Goal: Information Seeking & Learning: Learn about a topic

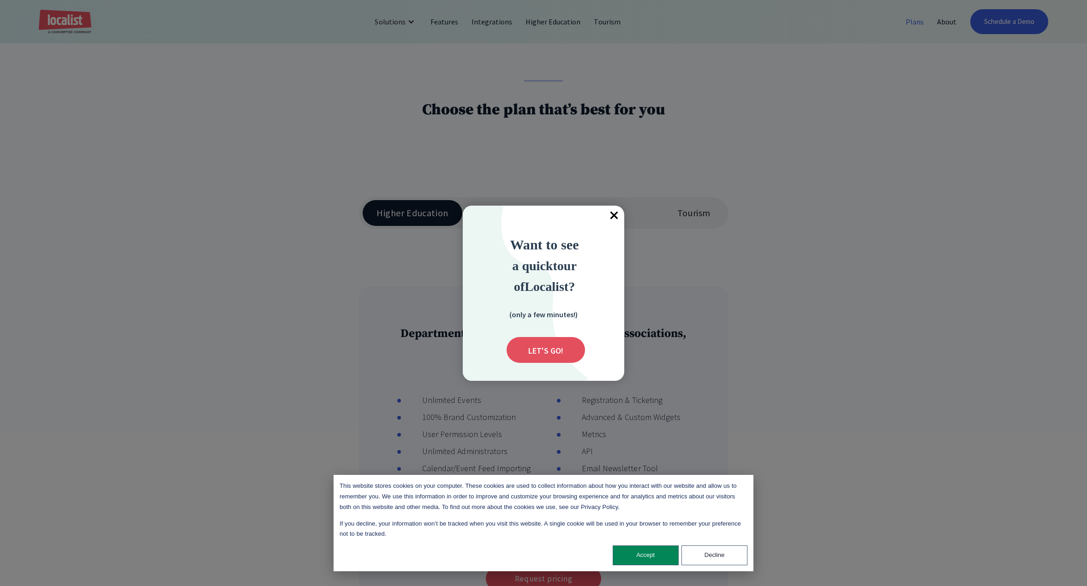
click at [614, 219] on span "×" at bounding box center [614, 216] width 20 height 20
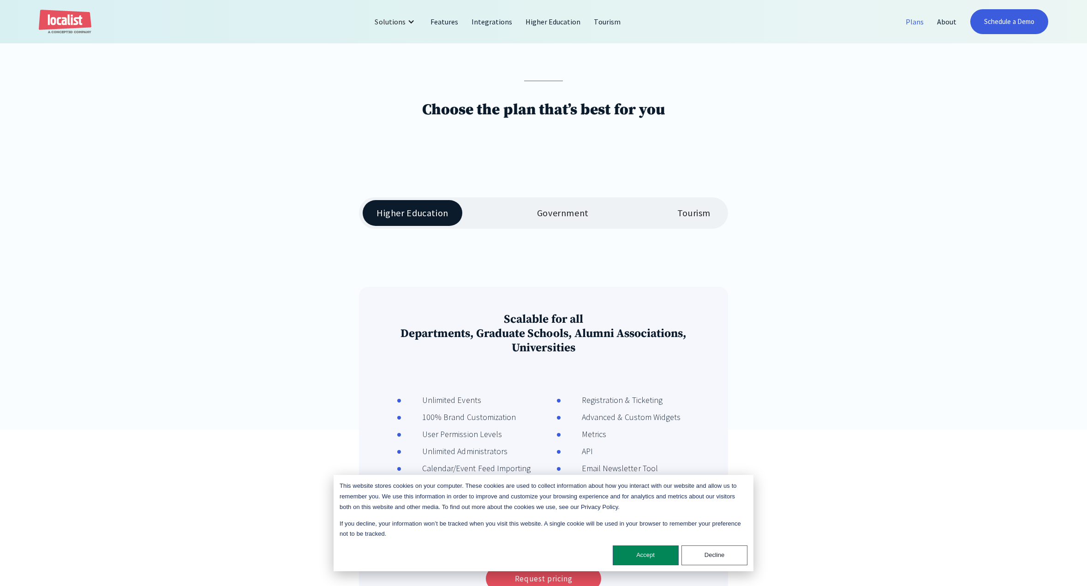
click at [573, 215] on div "Government" at bounding box center [563, 213] width 52 height 11
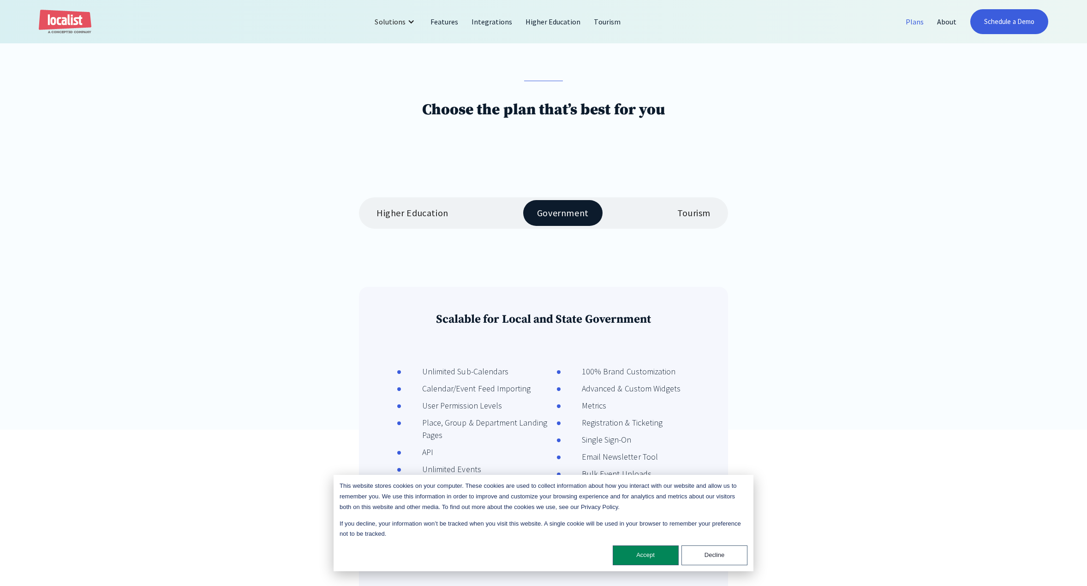
click at [614, 229] on div "Higher Education Government Tourism" at bounding box center [543, 212] width 369 height 31
click at [614, 218] on div "Tourism" at bounding box center [693, 213] width 33 height 11
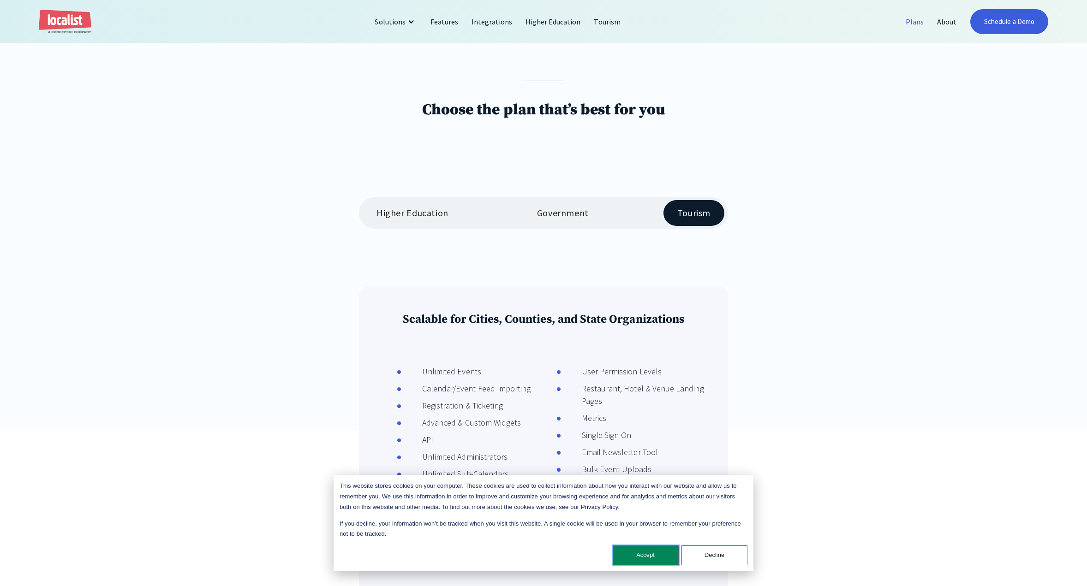
click at [614, 561] on button "Accept" at bounding box center [646, 556] width 66 height 20
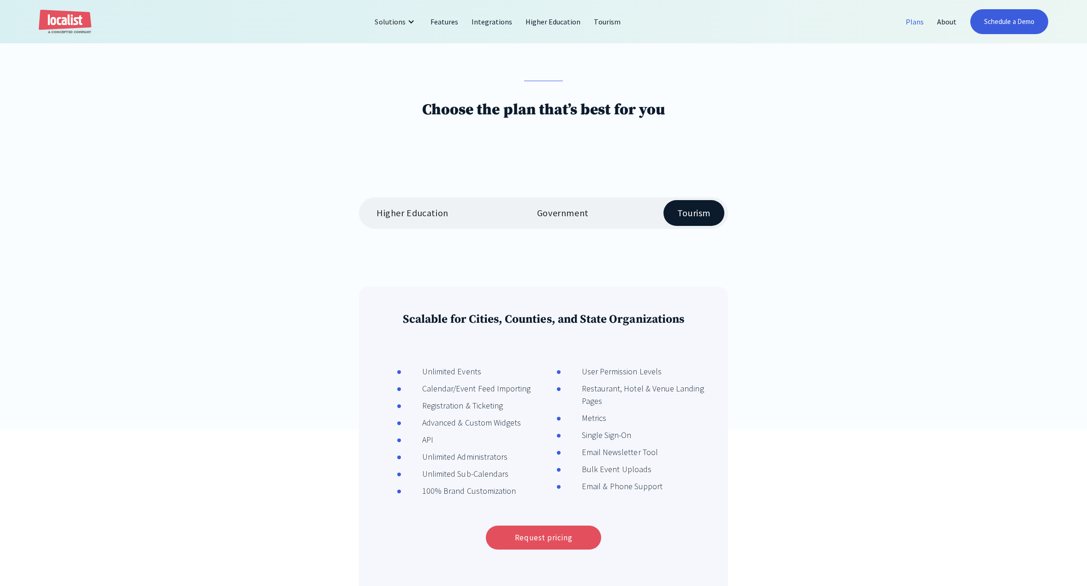
scroll to position [187, 0]
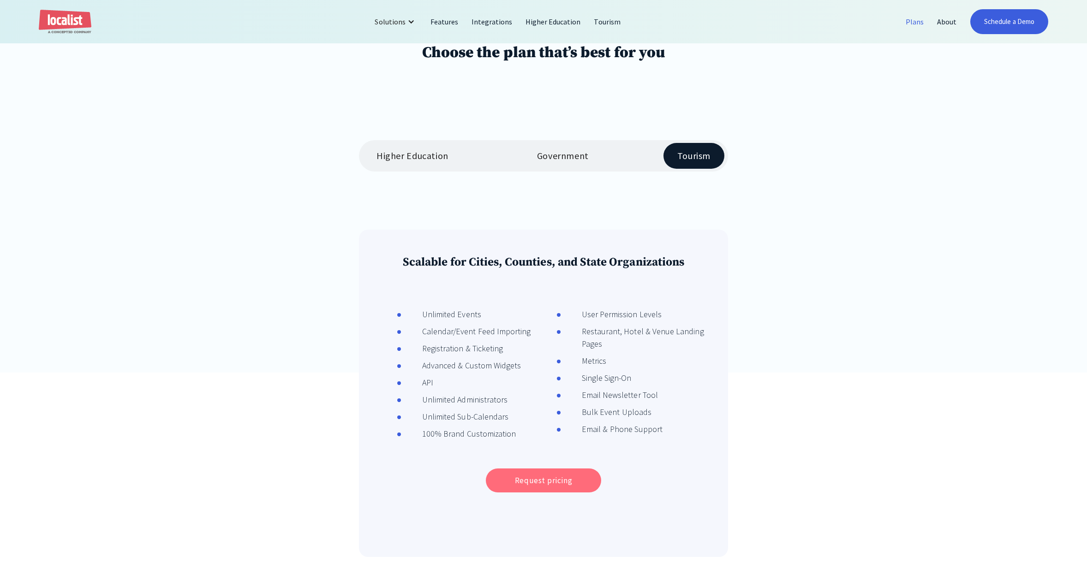
click at [587, 478] on link "Request pricing" at bounding box center [543, 481] width 115 height 24
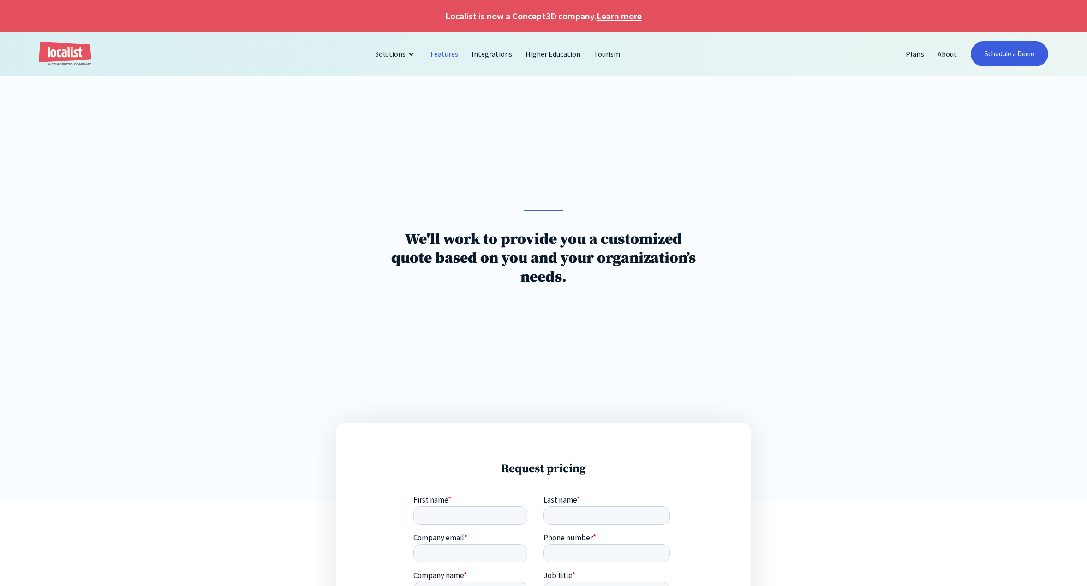
click at [454, 53] on link "Features" at bounding box center [444, 54] width 41 height 22
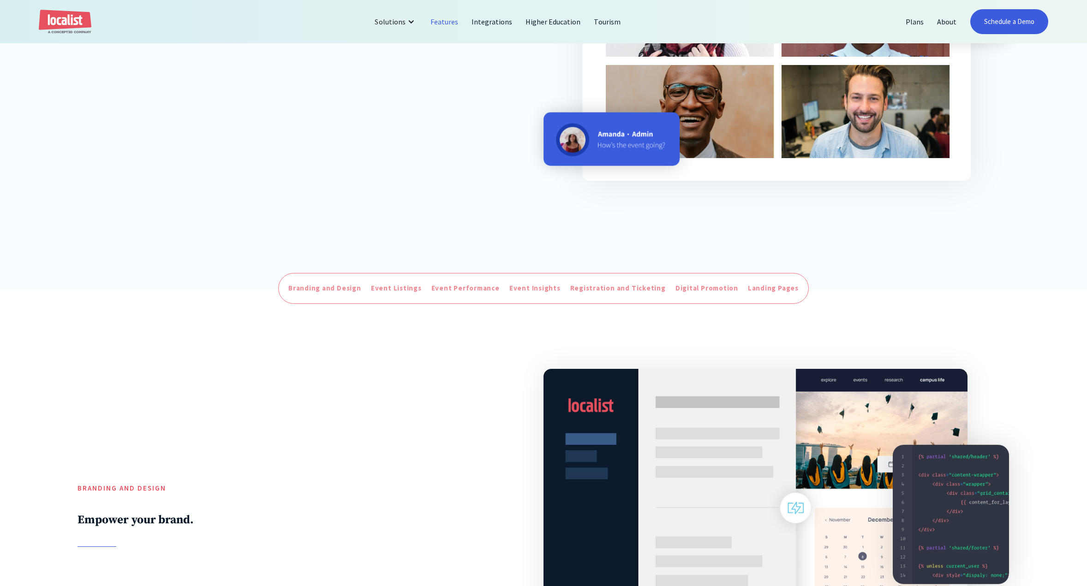
scroll to position [422, 0]
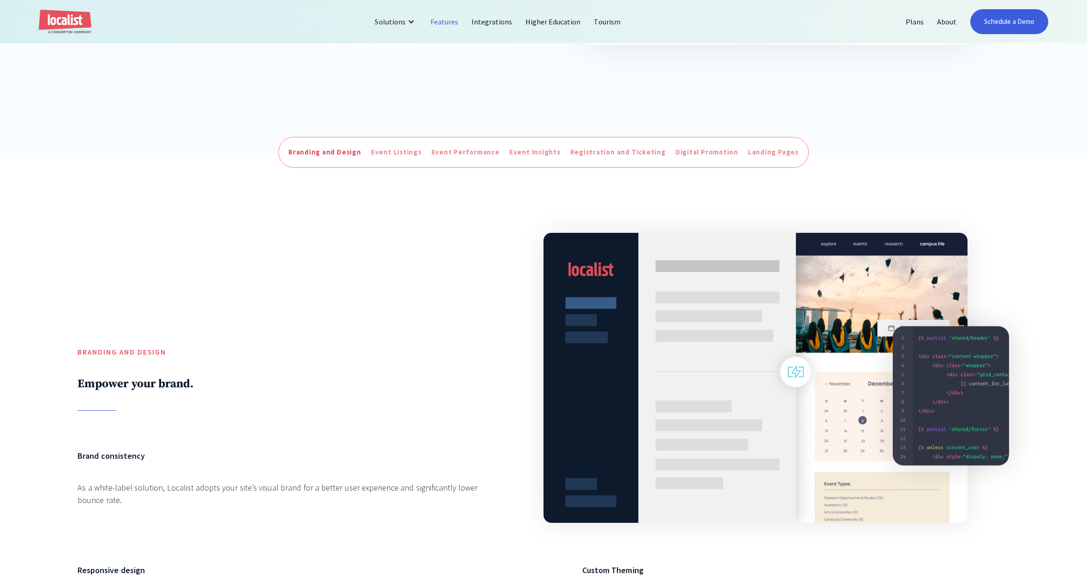
click at [314, 154] on div "Branding and Design" at bounding box center [324, 152] width 73 height 11
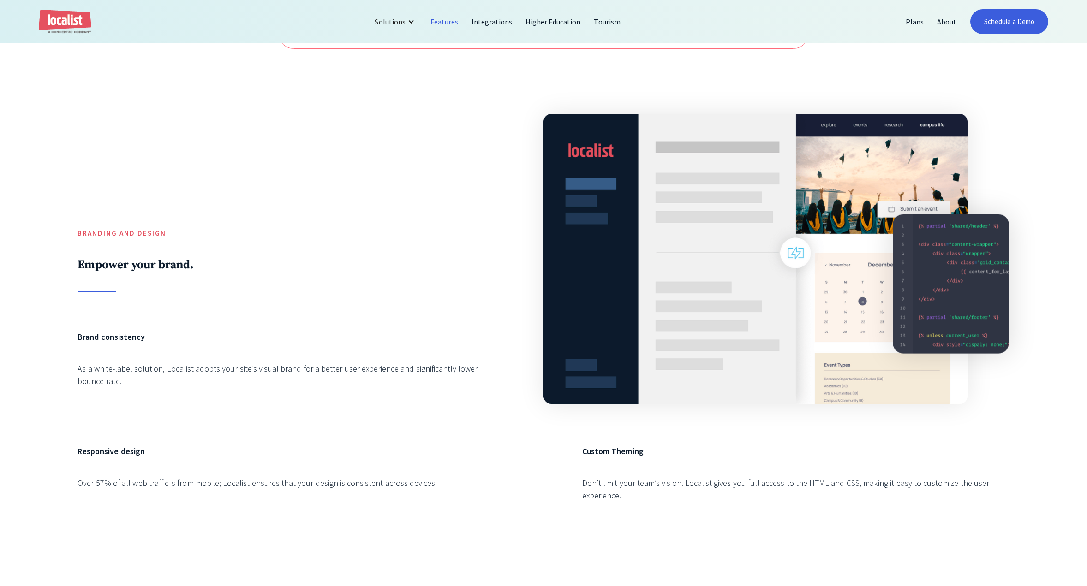
scroll to position [499, 0]
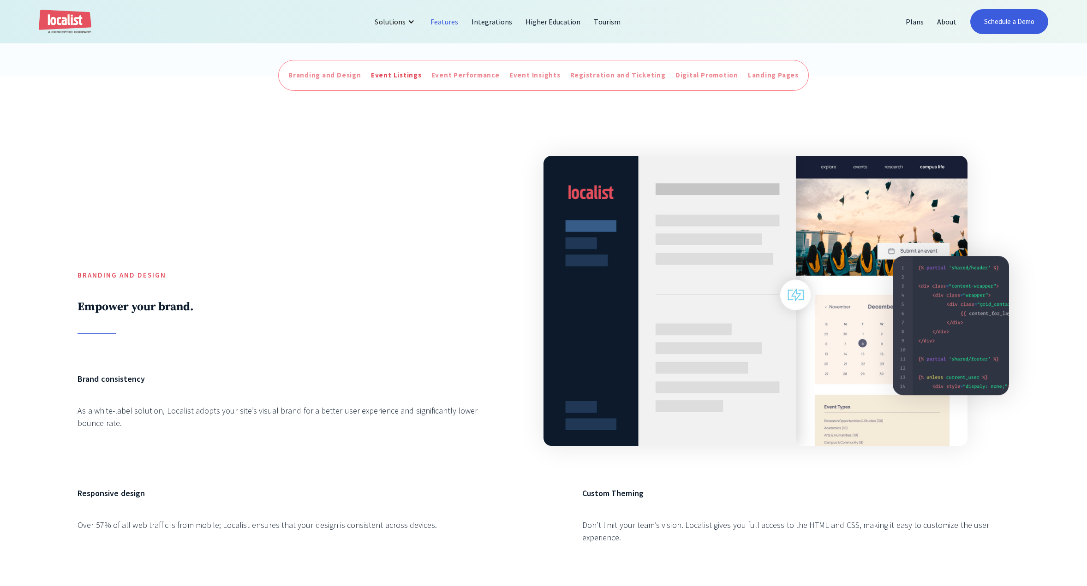
click at [384, 81] on div "Event Listings" at bounding box center [396, 75] width 51 height 11
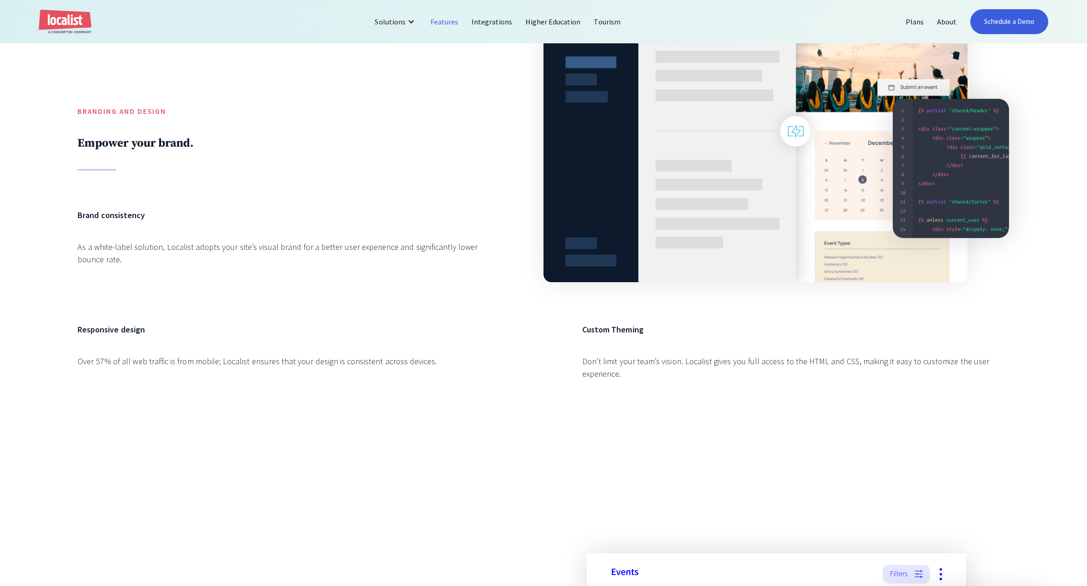
scroll to position [300, 0]
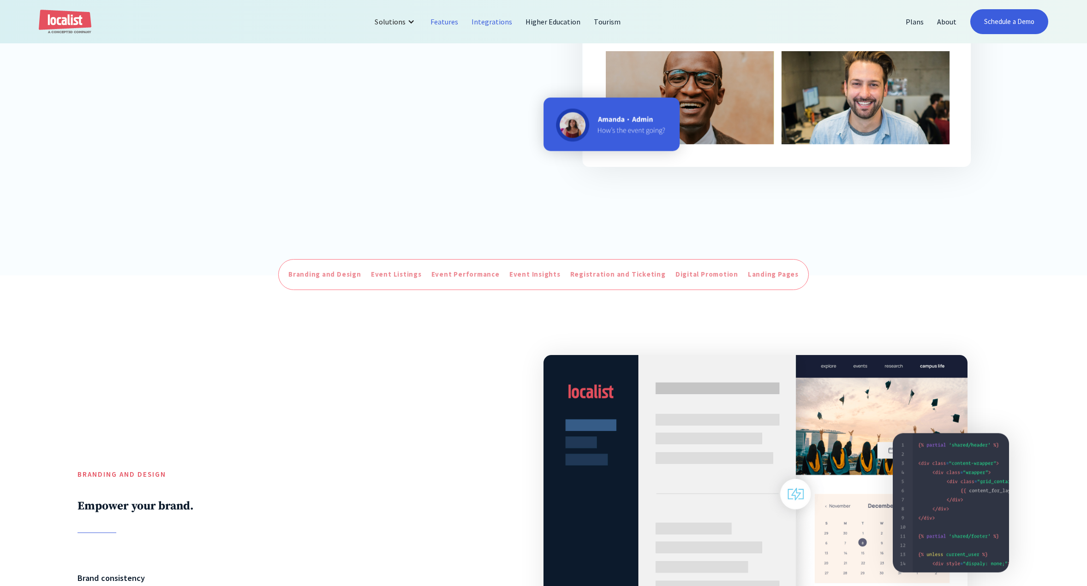
click at [496, 24] on link "Integrations" at bounding box center [492, 22] width 54 height 22
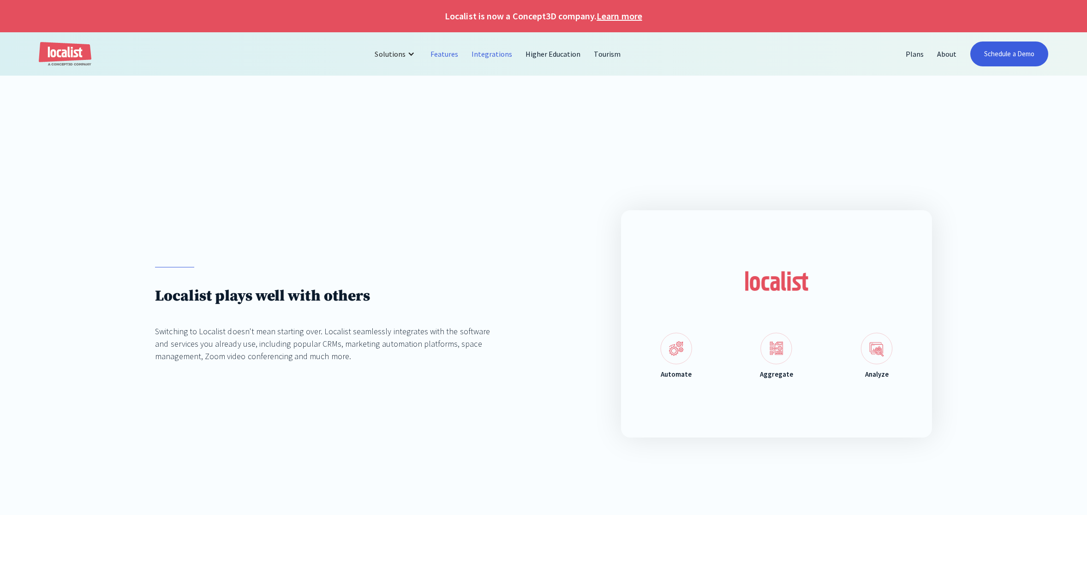
click at [447, 52] on link "Features" at bounding box center [444, 54] width 41 height 22
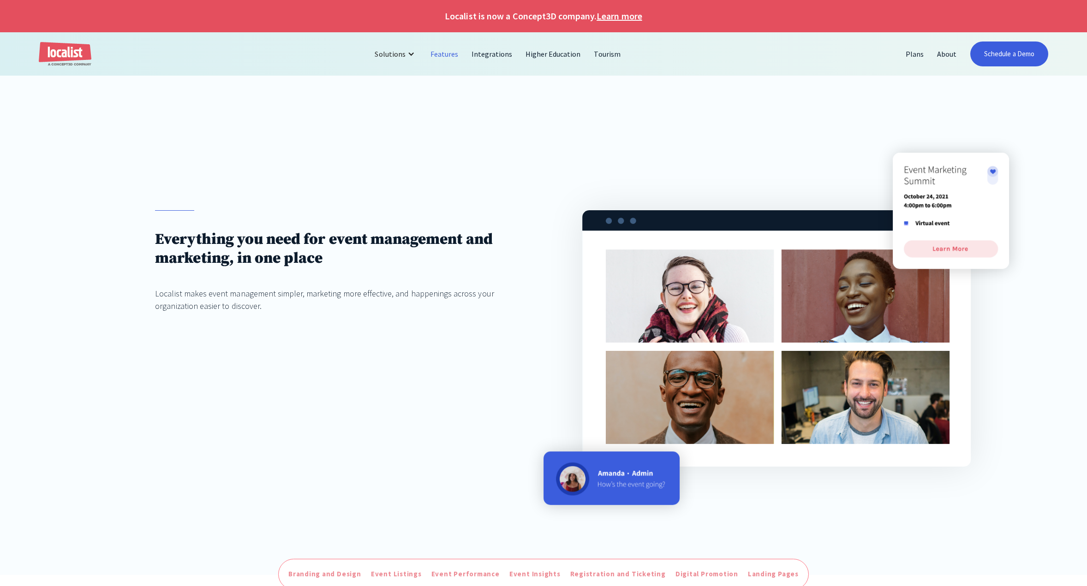
scroll to position [137, 0]
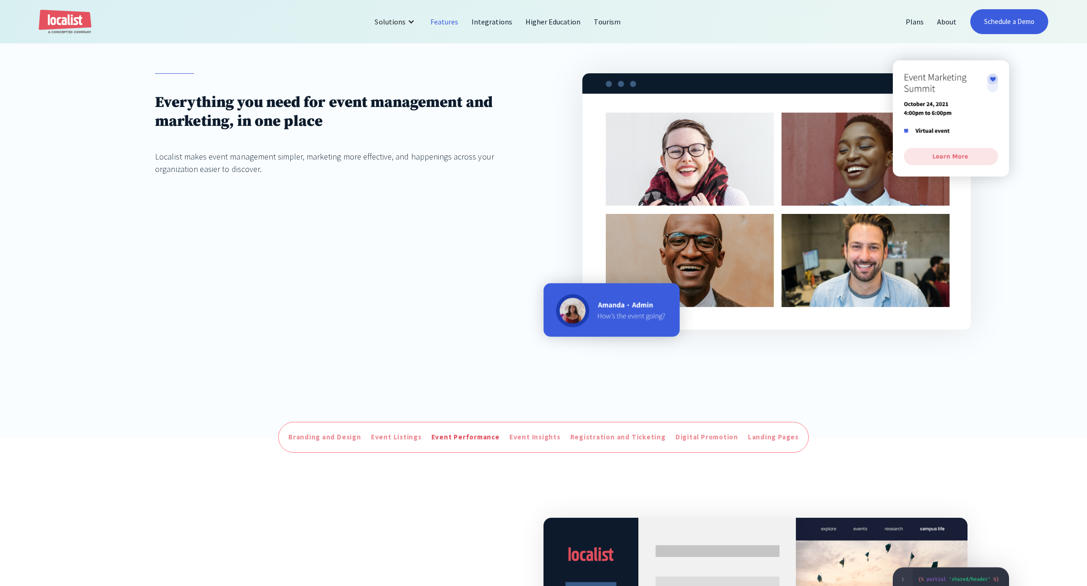
click at [475, 443] on div "Event Performance" at bounding box center [465, 437] width 68 height 11
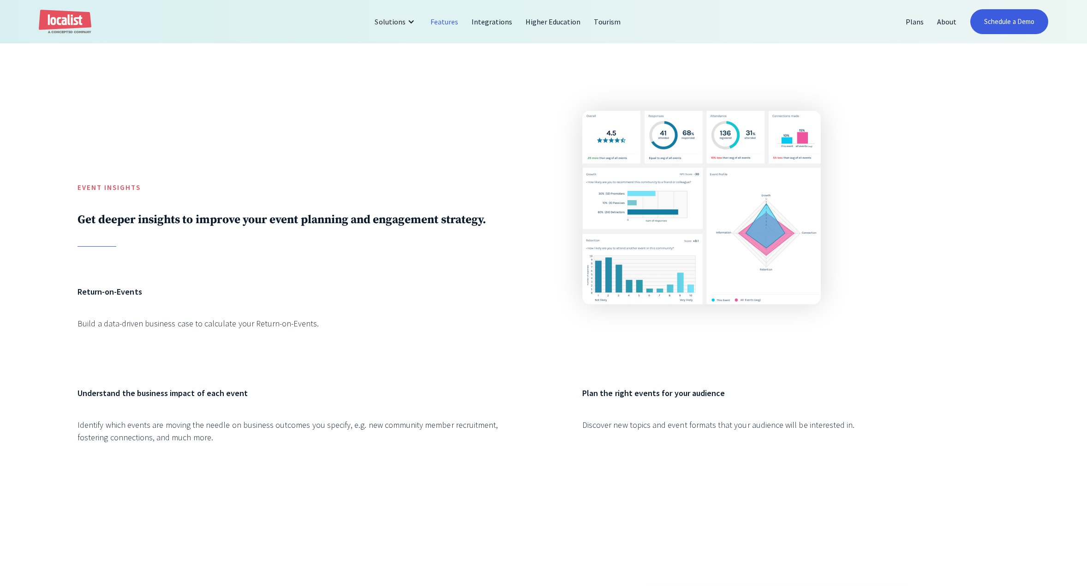
scroll to position [2098, 0]
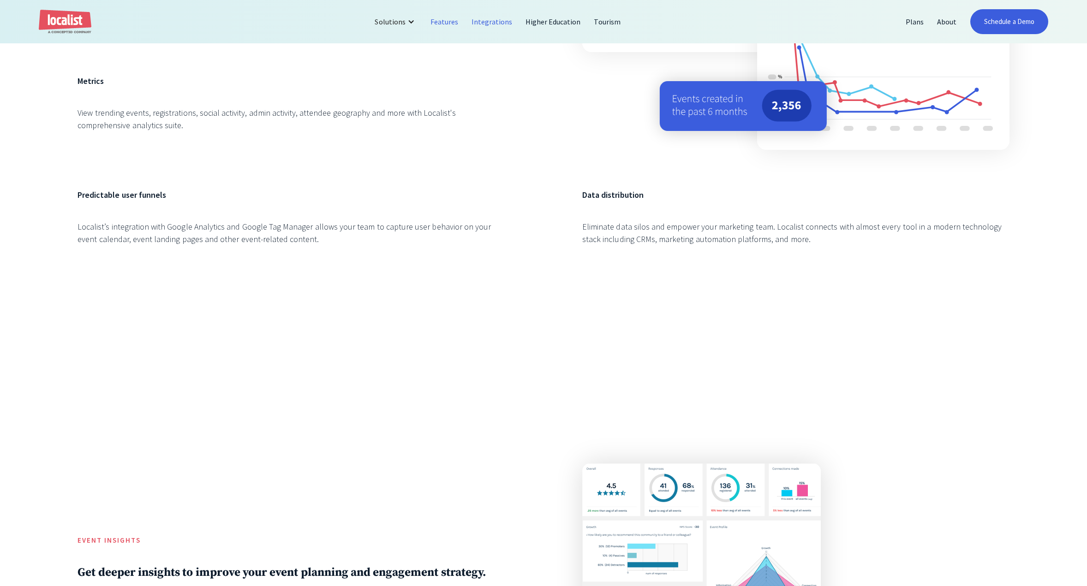
click at [500, 21] on link "Integrations" at bounding box center [492, 22] width 54 height 22
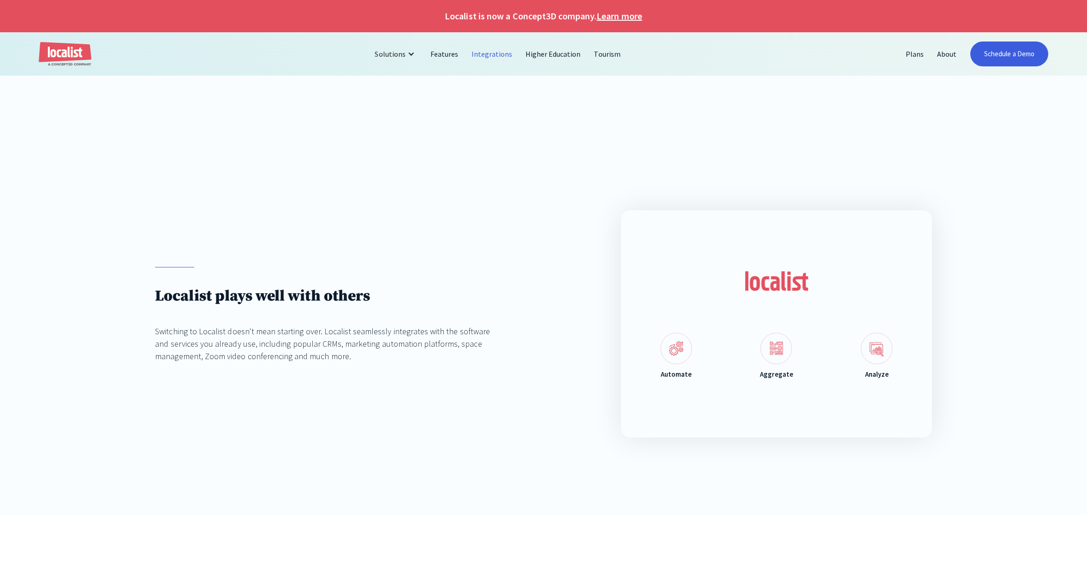
click at [682, 356] on img at bounding box center [676, 349] width 32 height 32
click at [781, 355] on img at bounding box center [776, 349] width 32 height 32
click at [853, 346] on div "Automate Aggregate Analyze" at bounding box center [776, 357] width 233 height 48
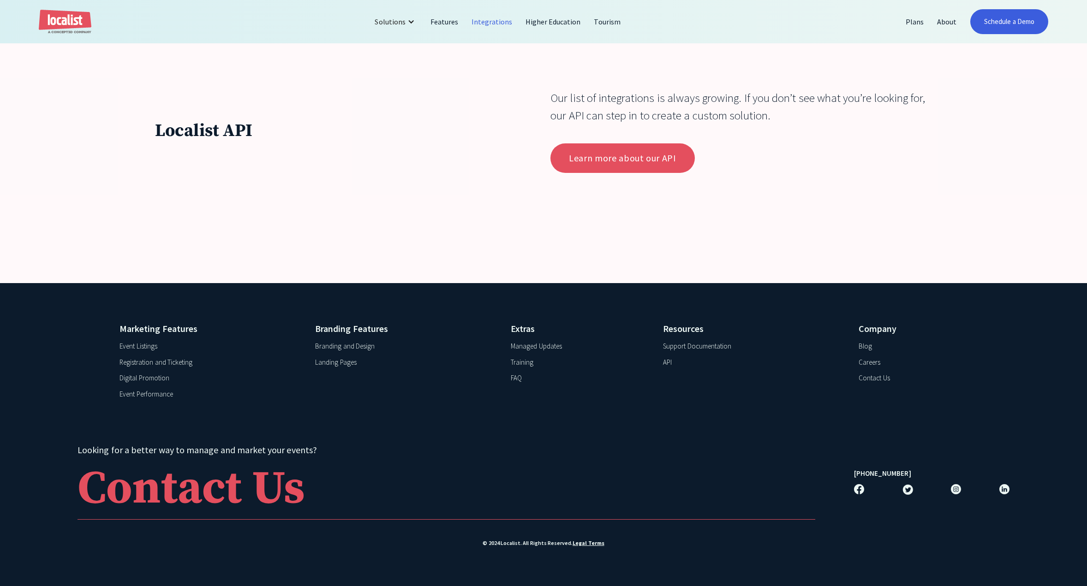
scroll to position [4163, 0]
click at [559, 18] on link "Higher Education" at bounding box center [553, 22] width 69 height 22
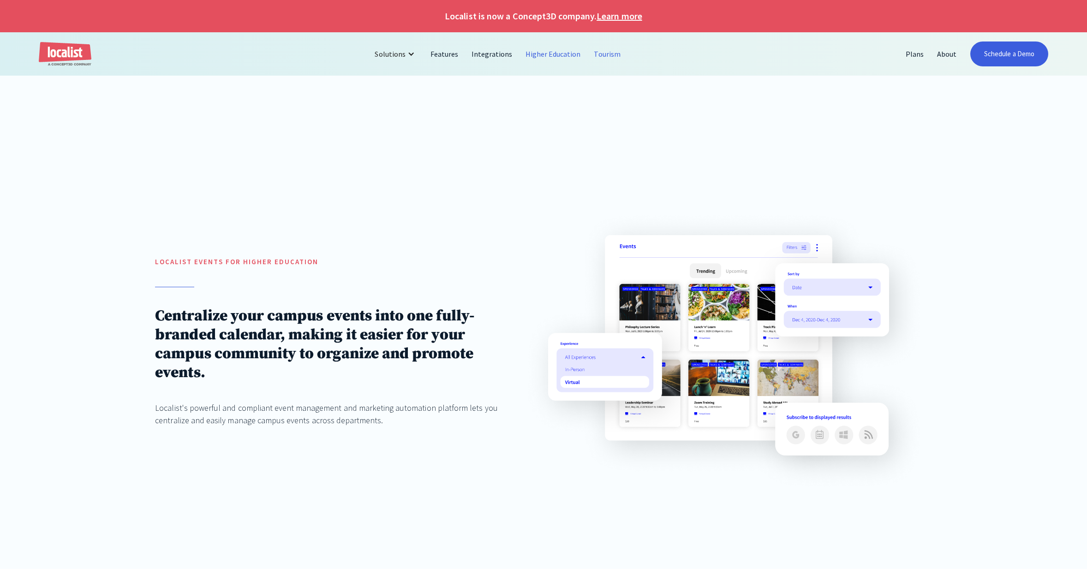
click at [606, 53] on link "Tourism" at bounding box center [607, 54] width 40 height 22
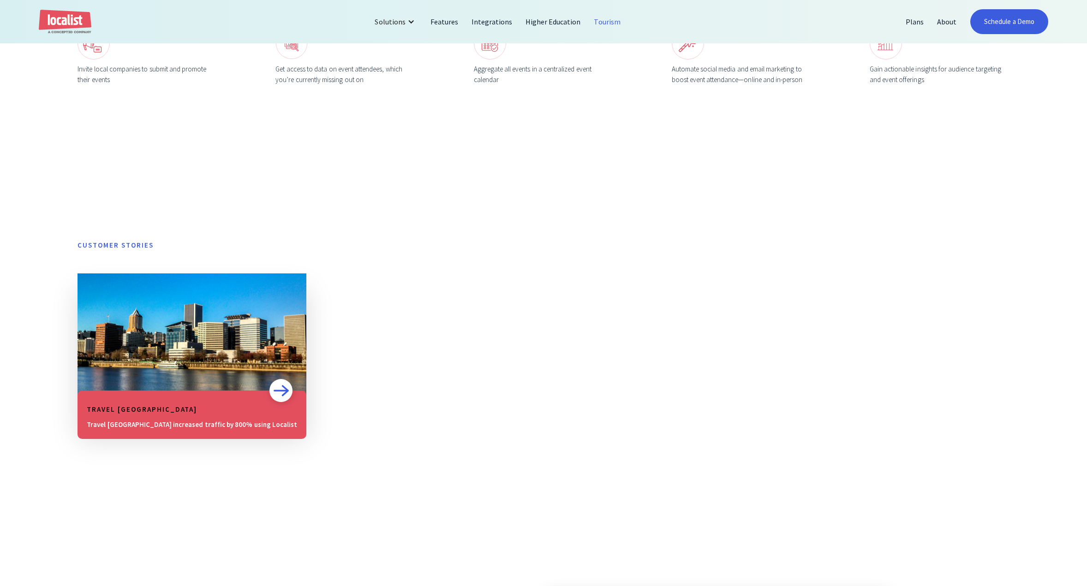
scroll to position [663, 0]
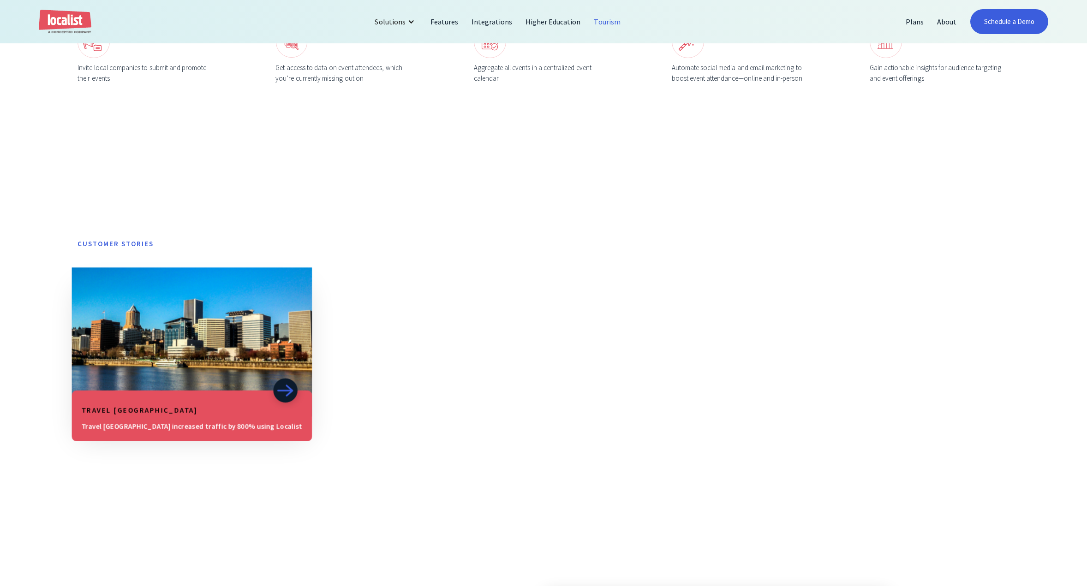
click at [277, 391] on img at bounding box center [285, 391] width 17 height 13
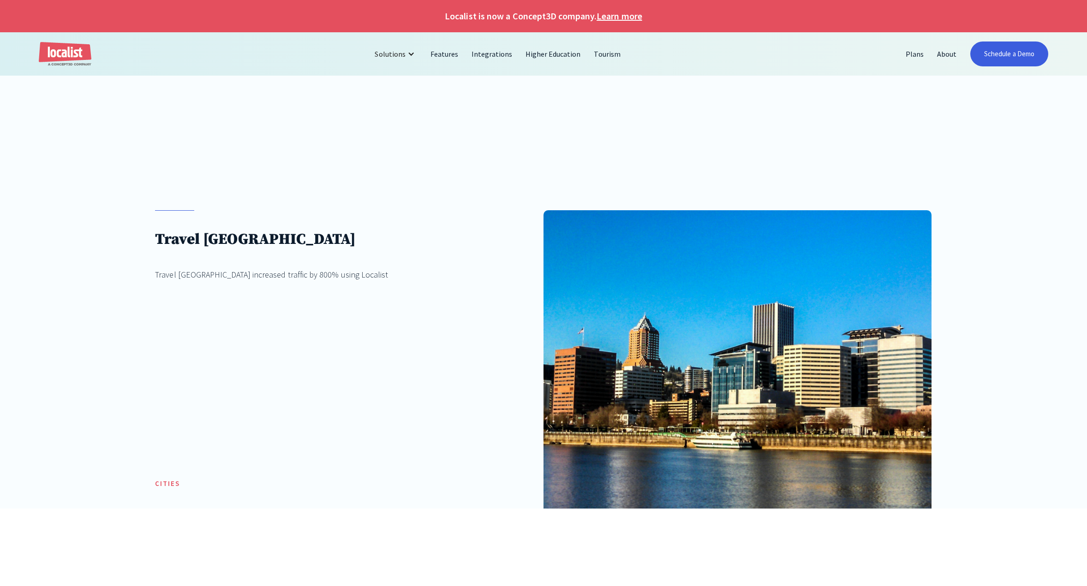
click at [79, 48] on img "home" at bounding box center [65, 54] width 53 height 24
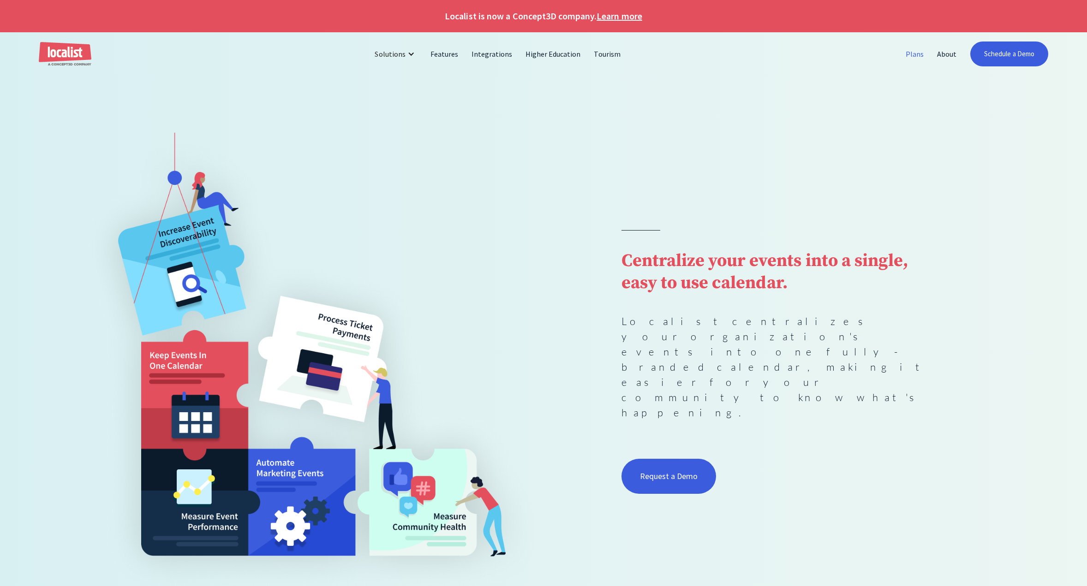
click at [917, 52] on link "Plans" at bounding box center [914, 54] width 31 height 22
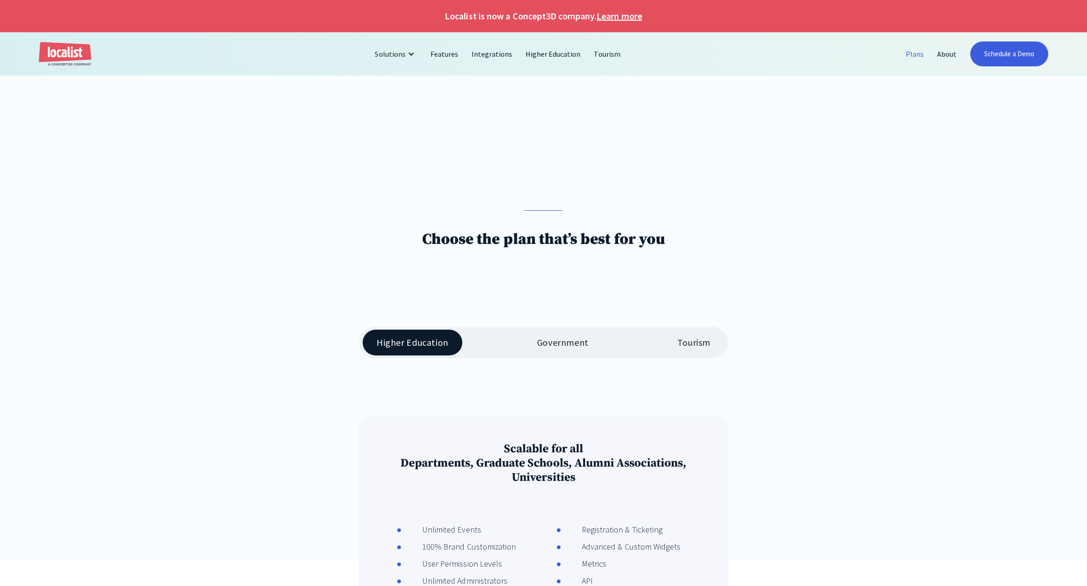
click at [684, 350] on link "Tourism" at bounding box center [693, 343] width 61 height 26
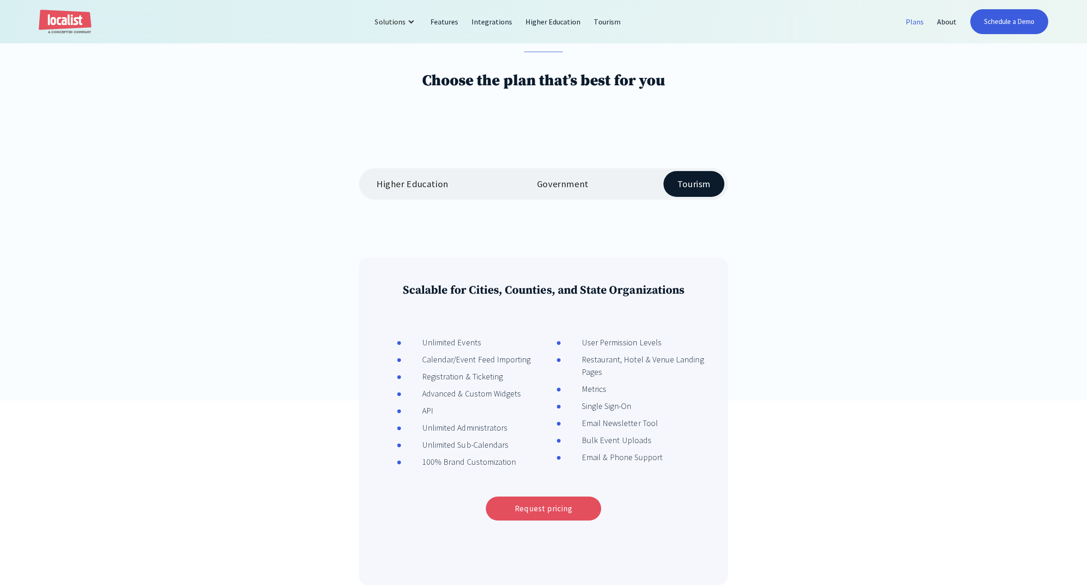
scroll to position [167, 0]
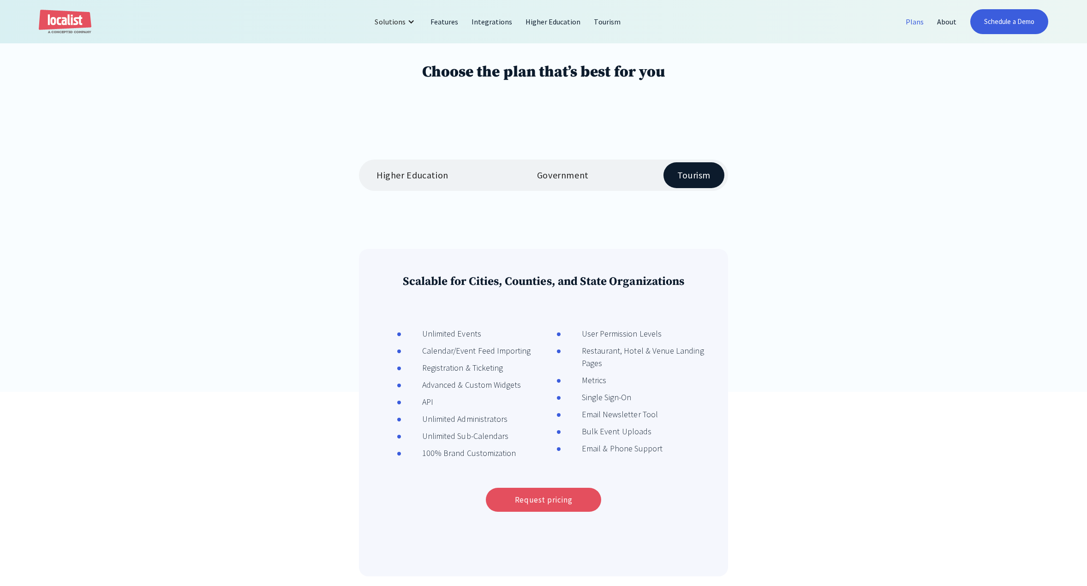
drag, startPoint x: 429, startPoint y: 308, endPoint x: 491, endPoint y: 335, distance: 67.4
click at [491, 335] on div "Scalable for Cities, Counties, and State Organizations Unlimited Events Calenda…" at bounding box center [543, 413] width 369 height 328
click at [876, 363] on div "Scalable for Cities, Counties, and State Organizations Unlimited Events Calenda…" at bounding box center [543, 432] width 776 height 366
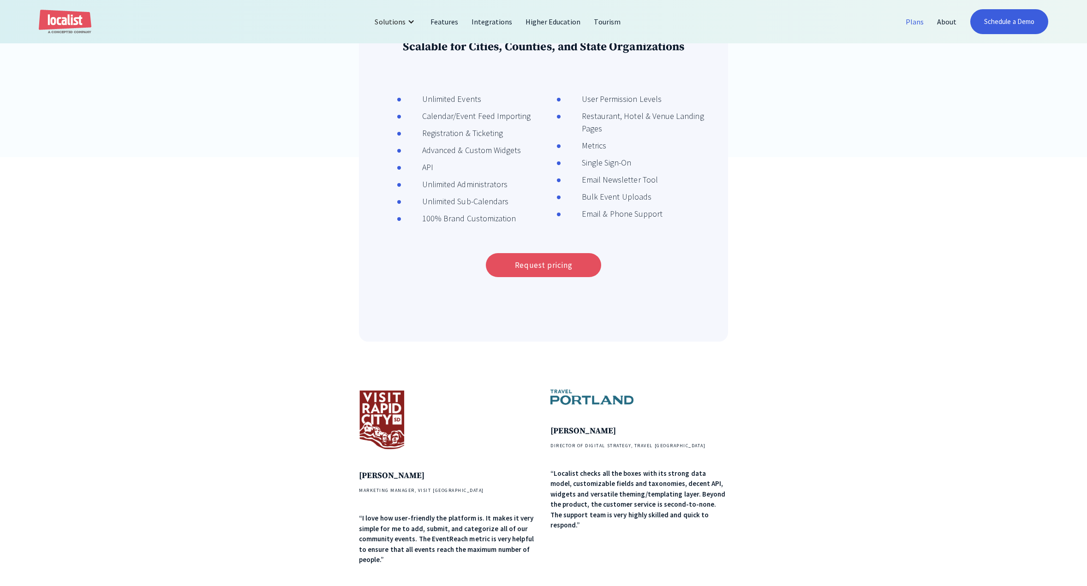
scroll to position [627, 0]
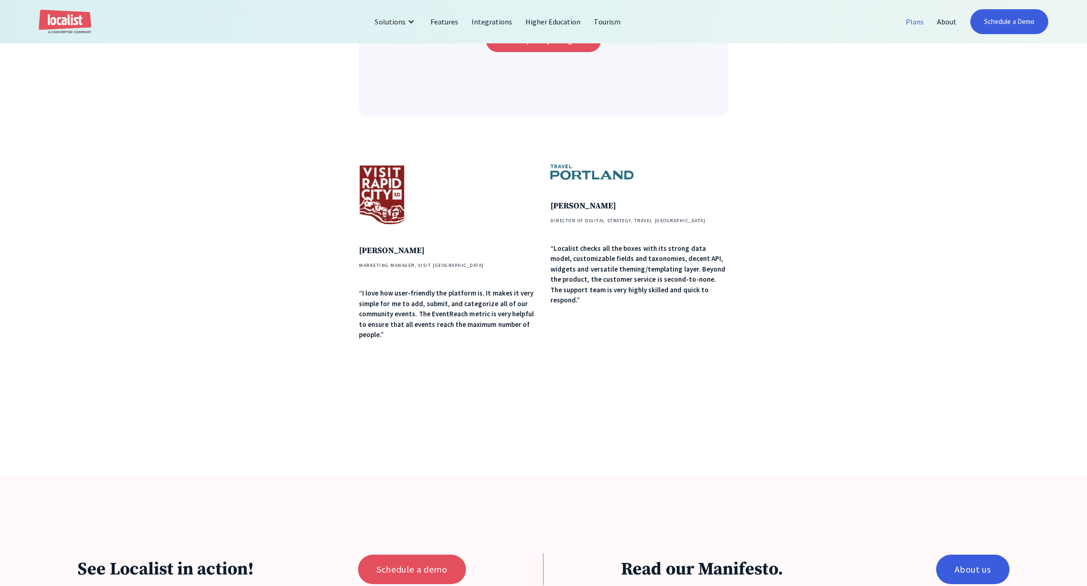
click at [364, 186] on img at bounding box center [382, 195] width 46 height 60
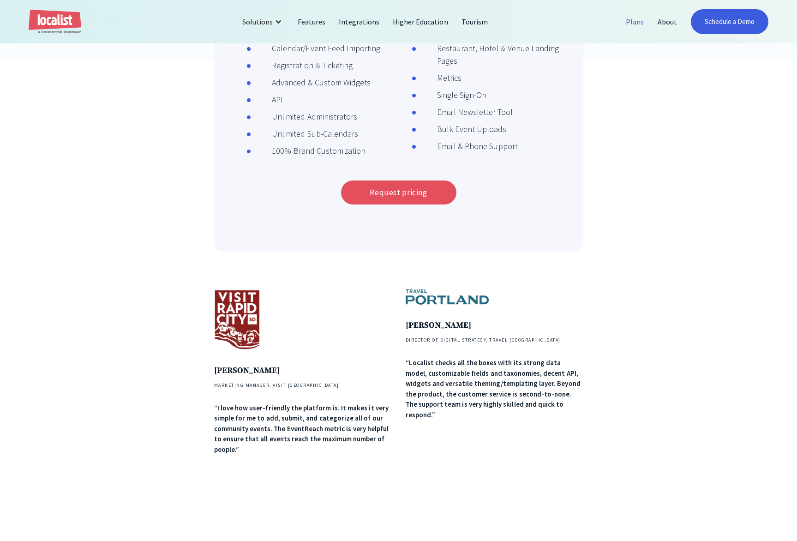
scroll to position [451, 0]
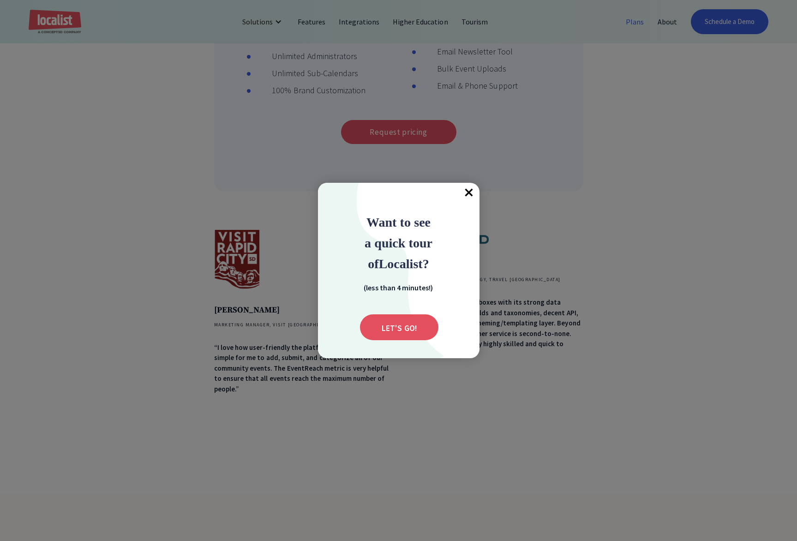
click at [472, 192] on span "×" at bounding box center [469, 193] width 20 height 20
